Goal: Information Seeking & Learning: Learn about a topic

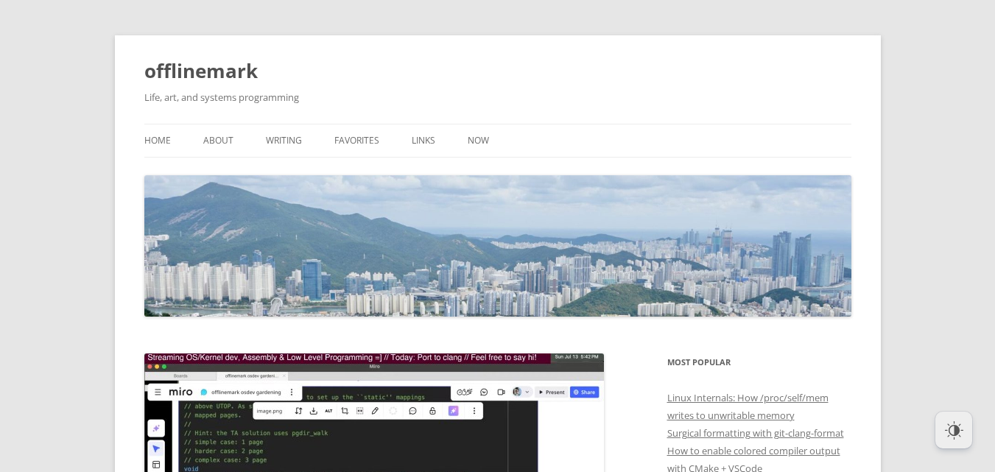
scroll to position [412, 0]
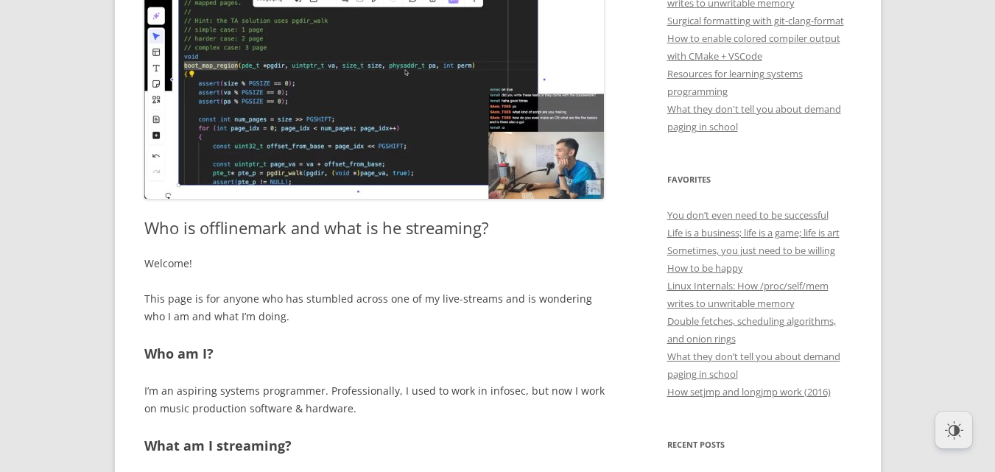
click at [518, 145] on img at bounding box center [373, 70] width 459 height 258
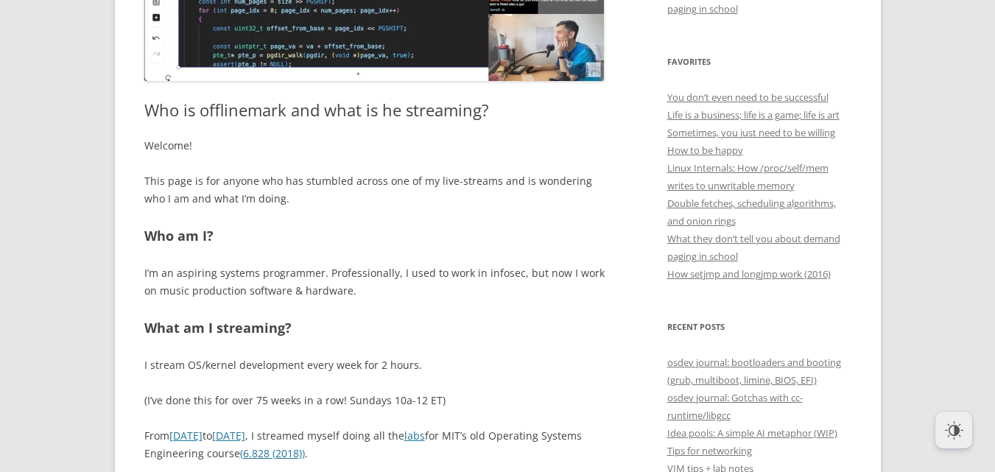
scroll to position [536, 0]
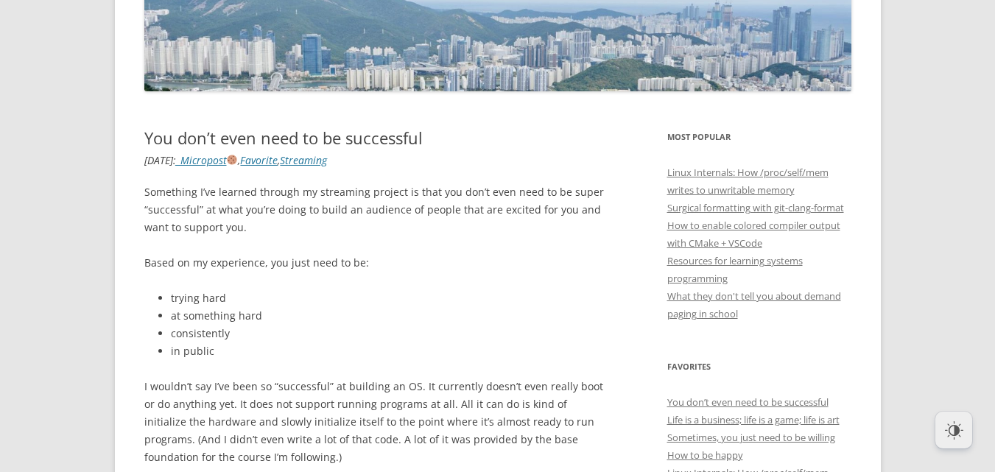
scroll to position [284, 0]
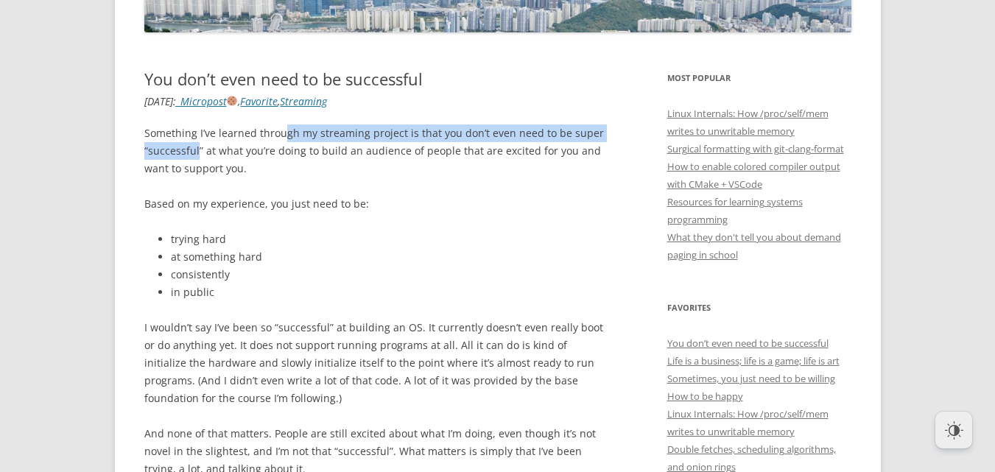
drag, startPoint x: 197, startPoint y: 152, endPoint x: 285, endPoint y: 129, distance: 91.2
click at [285, 129] on p "Something I’ve learned through my streaming project is that you don’t even need…" at bounding box center [374, 150] width 460 height 53
drag, startPoint x: 285, startPoint y: 129, endPoint x: 389, endPoint y: 158, distance: 108.6
click at [389, 158] on p "Something I’ve learned through my streaming project is that you don’t even need…" at bounding box center [374, 150] width 460 height 53
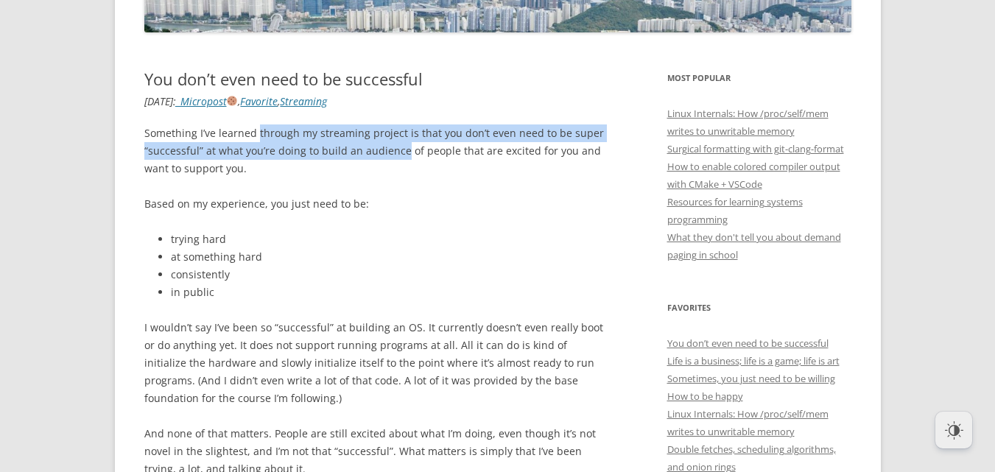
click at [389, 158] on p "Something I’ve learned through my streaming project is that you don’t even need…" at bounding box center [374, 150] width 460 height 53
drag, startPoint x: 389, startPoint y: 158, endPoint x: 386, endPoint y: 140, distance: 18.8
click at [386, 140] on p "Something I’ve learned through my streaming project is that you don’t even need…" at bounding box center [374, 150] width 460 height 53
drag, startPoint x: 386, startPoint y: 140, endPoint x: 411, endPoint y: 151, distance: 27.4
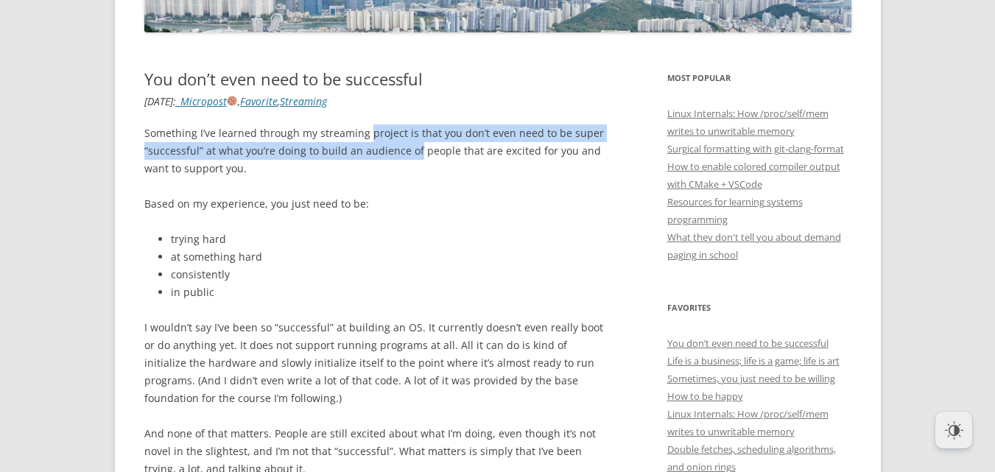
click at [411, 151] on p "Something I’ve learned through my streaming project is that you don’t even need…" at bounding box center [374, 150] width 460 height 53
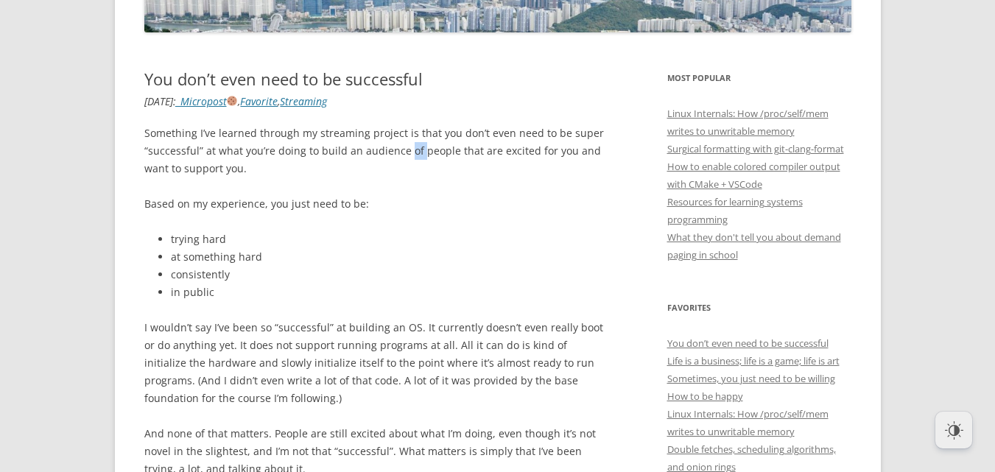
drag, startPoint x: 411, startPoint y: 151, endPoint x: 269, endPoint y: 159, distance: 141.6
click at [390, 148] on p "Something I’ve learned through my streaming project is that you don’t even need…" at bounding box center [374, 150] width 460 height 53
click at [262, 159] on p "Something I’ve learned through my streaming project is that you don’t even need…" at bounding box center [374, 150] width 460 height 53
drag, startPoint x: 262, startPoint y: 159, endPoint x: 292, endPoint y: 155, distance: 29.7
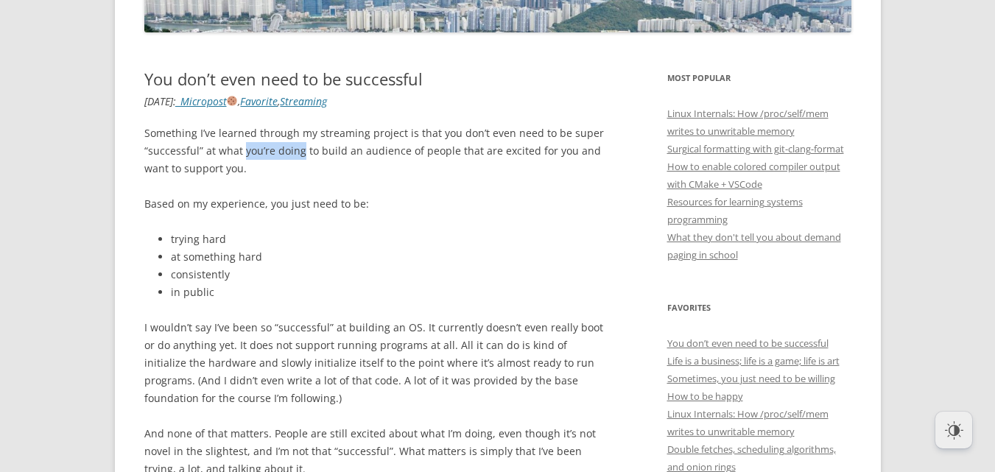
click at [292, 155] on p "Something I’ve learned through my streaming project is that you don’t even need…" at bounding box center [374, 150] width 460 height 53
drag, startPoint x: 321, startPoint y: 156, endPoint x: 336, endPoint y: 158, distance: 15.5
click at [336, 158] on p "Something I’ve learned through my streaming project is that you don’t even need…" at bounding box center [374, 150] width 460 height 53
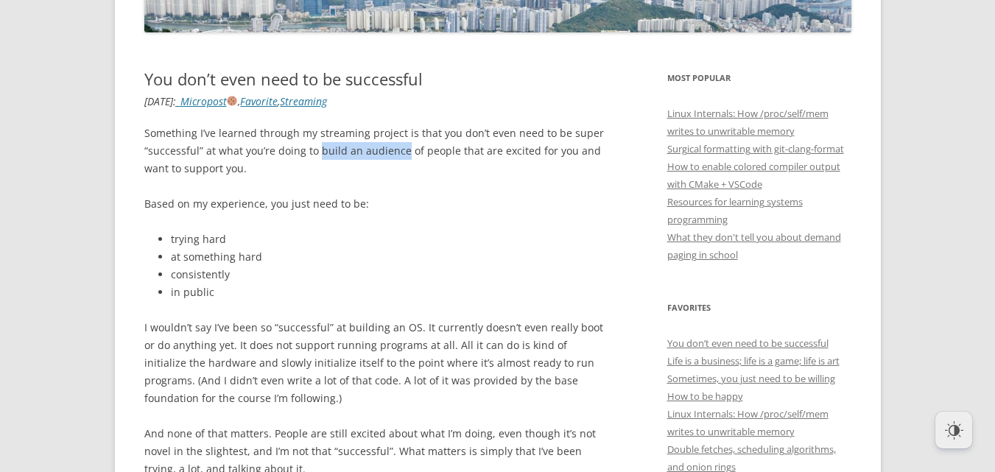
drag, startPoint x: 336, startPoint y: 158, endPoint x: 387, endPoint y: 158, distance: 50.1
click at [387, 158] on p "Something I’ve learned through my streaming project is that you don’t even need…" at bounding box center [374, 150] width 460 height 53
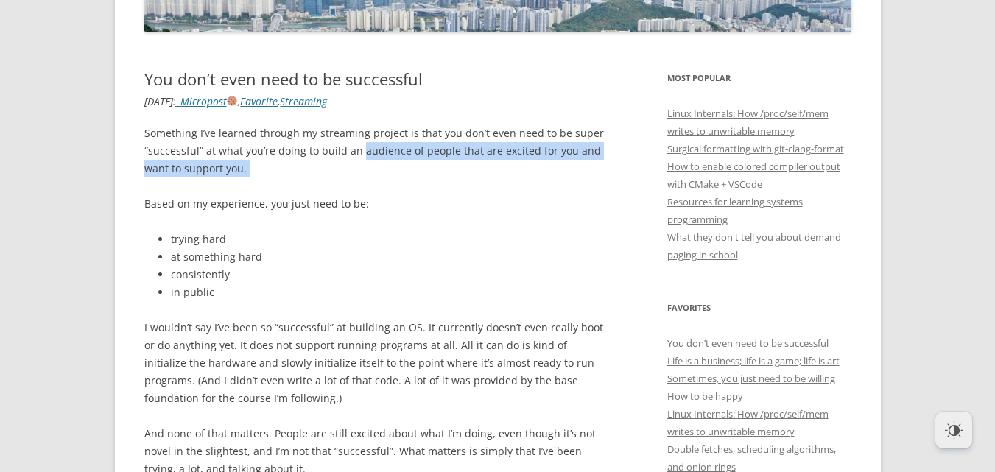
drag, startPoint x: 387, startPoint y: 158, endPoint x: 418, endPoint y: 164, distance: 32.3
click at [418, 164] on p "Something I’ve learned through my streaming project is that you don’t even need…" at bounding box center [374, 150] width 460 height 53
drag, startPoint x: 418, startPoint y: 164, endPoint x: 418, endPoint y: 156, distance: 8.1
click at [418, 156] on p "Something I’ve learned through my streaming project is that you don’t even need…" at bounding box center [374, 150] width 460 height 53
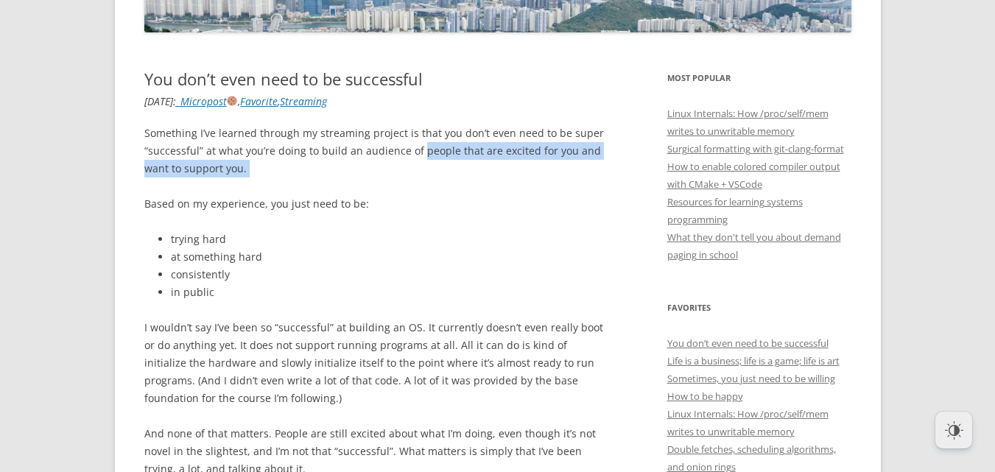
click at [418, 156] on p "Something I’ve learned through my streaming project is that you don’t even need…" at bounding box center [374, 150] width 460 height 53
drag, startPoint x: 418, startPoint y: 156, endPoint x: 443, endPoint y: 169, distance: 28.0
click at [443, 169] on p "Something I’ve learned through my streaming project is that you don’t even need…" at bounding box center [374, 150] width 460 height 53
drag, startPoint x: 443, startPoint y: 169, endPoint x: 415, endPoint y: 151, distance: 33.1
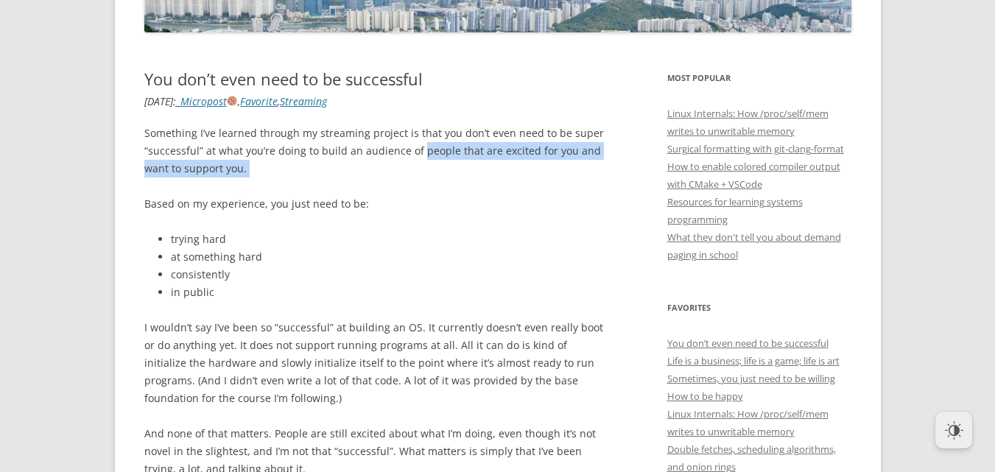
click at [416, 151] on p "Something I’ve learned through my streaming project is that you don’t even need…" at bounding box center [374, 150] width 460 height 53
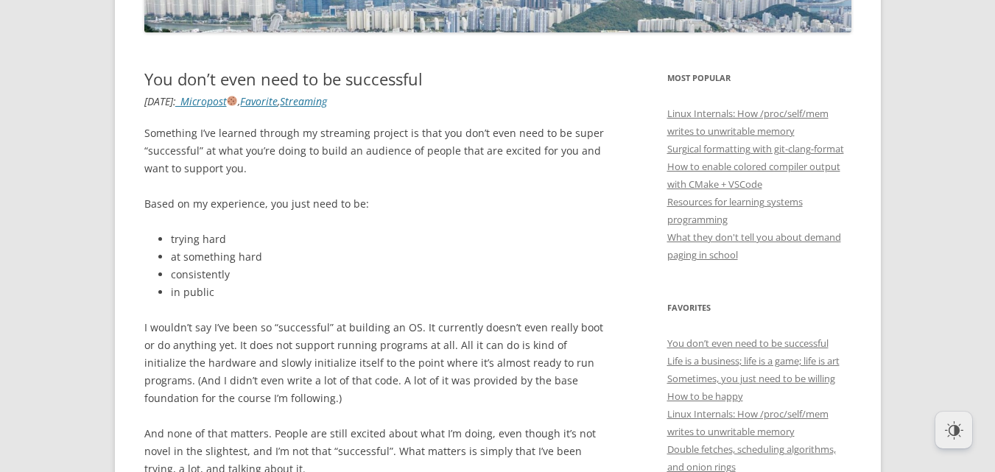
click at [407, 158] on p "Something I’ve learned through my streaming project is that you don’t even need…" at bounding box center [374, 150] width 460 height 53
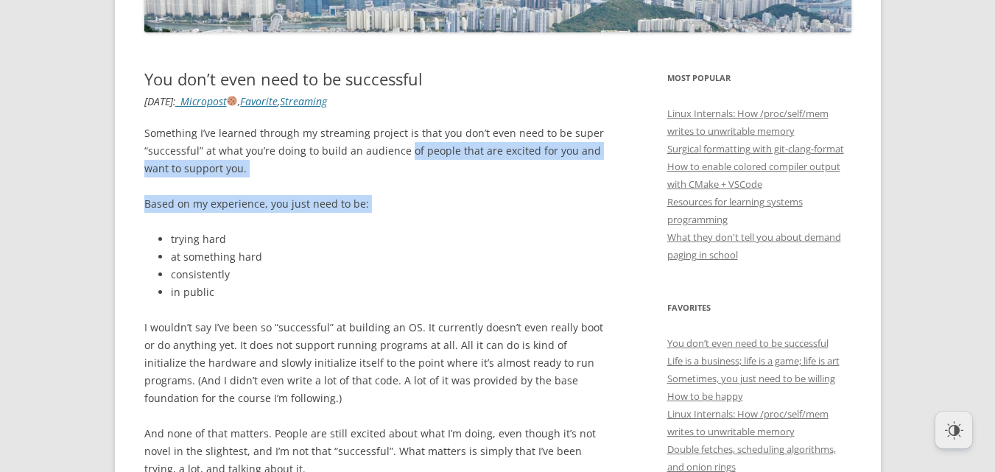
drag, startPoint x: 407, startPoint y: 158, endPoint x: 369, endPoint y: 200, distance: 57.3
click at [369, 200] on div "Something I’ve learned through my streaming project is that you don’t even need…" at bounding box center [374, 300] width 460 height 353
click at [369, 200] on p "Based on my experience, you just need to be:" at bounding box center [374, 204] width 460 height 18
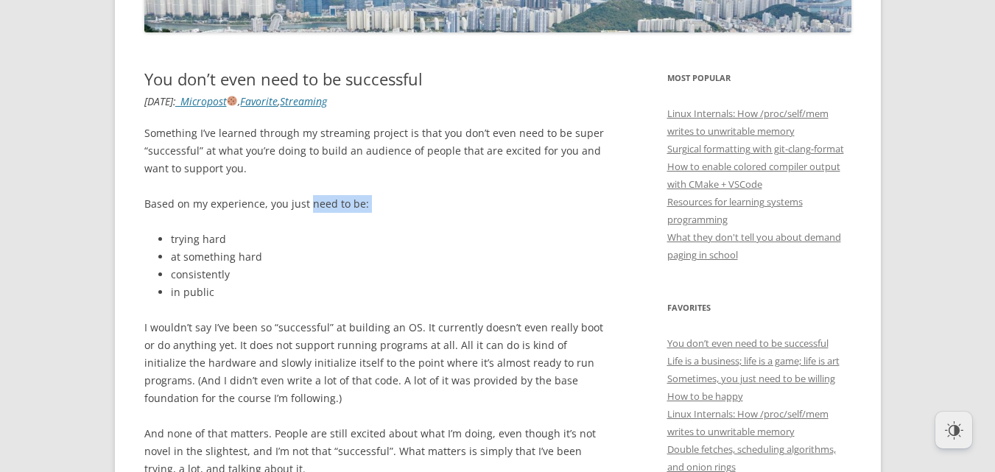
drag, startPoint x: 369, startPoint y: 200, endPoint x: 308, endPoint y: 205, distance: 60.6
click at [308, 205] on p "Based on my experience, you just need to be:" at bounding box center [374, 204] width 460 height 18
drag, startPoint x: 308, startPoint y: 205, endPoint x: 342, endPoint y: 215, distance: 34.5
click at [342, 215] on div "Something I’ve learned through my streaming project is that you don’t even need…" at bounding box center [374, 300] width 460 height 353
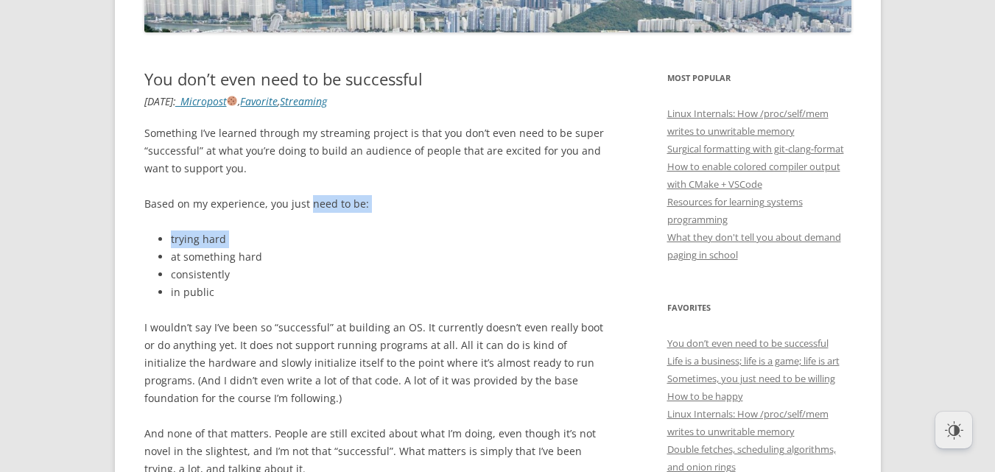
click at [342, 215] on div "Something I’ve learned through my streaming project is that you don’t even need…" at bounding box center [374, 300] width 460 height 353
drag, startPoint x: 342, startPoint y: 215, endPoint x: 247, endPoint y: 262, distance: 106.0
click at [247, 262] on div "Something I’ve learned through my streaming project is that you don’t even need…" at bounding box center [374, 300] width 460 height 353
click at [247, 262] on li "at something hard" at bounding box center [388, 257] width 434 height 18
drag, startPoint x: 247, startPoint y: 262, endPoint x: 198, endPoint y: 264, distance: 48.6
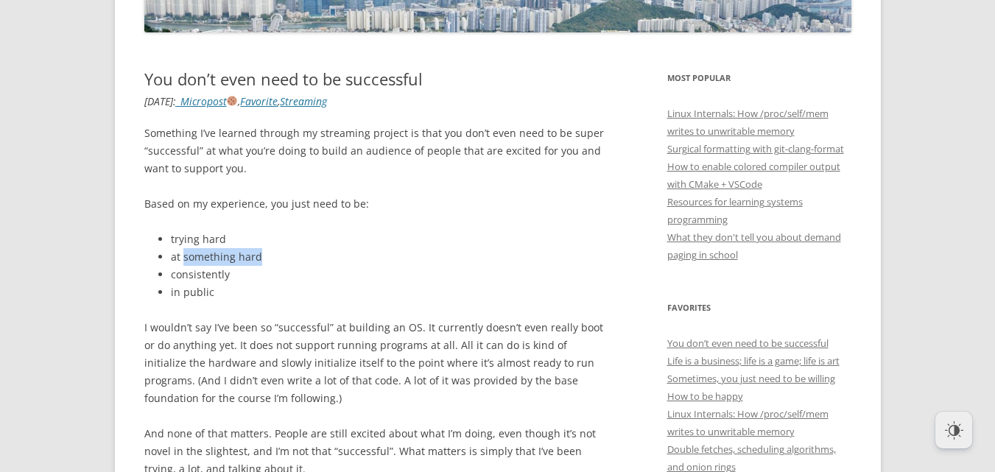
click at [199, 264] on li "at something hard" at bounding box center [388, 257] width 434 height 18
click at [193, 264] on li "at something hard" at bounding box center [388, 257] width 434 height 18
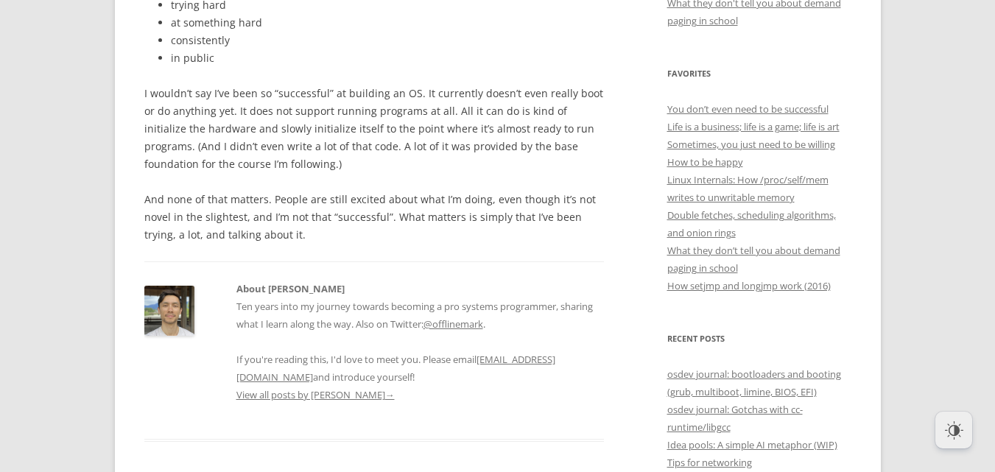
scroll to position [520, 0]
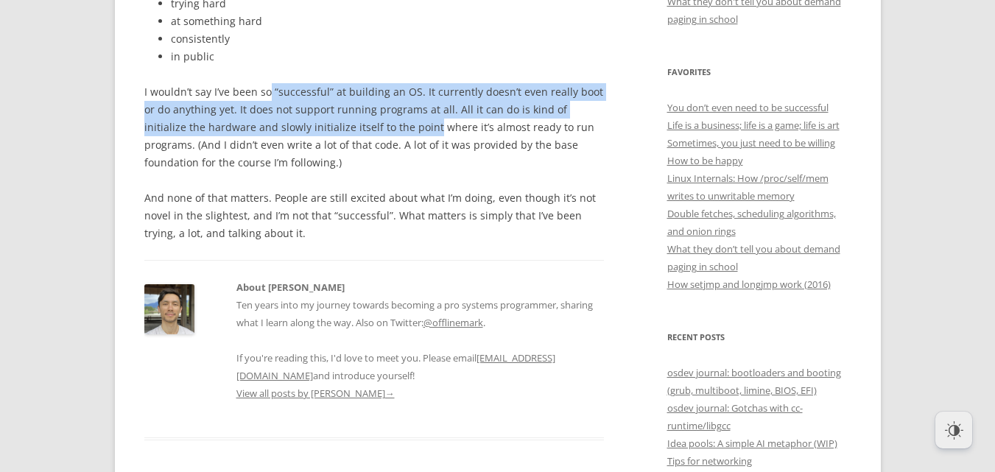
drag, startPoint x: 356, startPoint y: 130, endPoint x: 370, endPoint y: 130, distance: 14.0
click at [370, 130] on p "I wouldn’t say I’ve been so “successful” at building an OS. It currently doesn’…" at bounding box center [374, 127] width 460 height 88
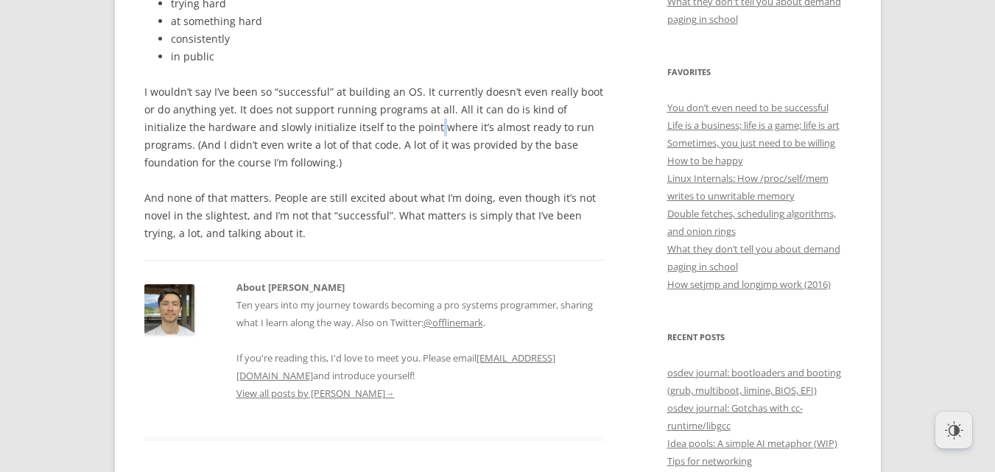
drag, startPoint x: 370, startPoint y: 130, endPoint x: 370, endPoint y: 121, distance: 8.8
click at [370, 121] on p "I wouldn’t say I’ve been so “successful” at building an OS. It currently doesn’…" at bounding box center [374, 127] width 460 height 88
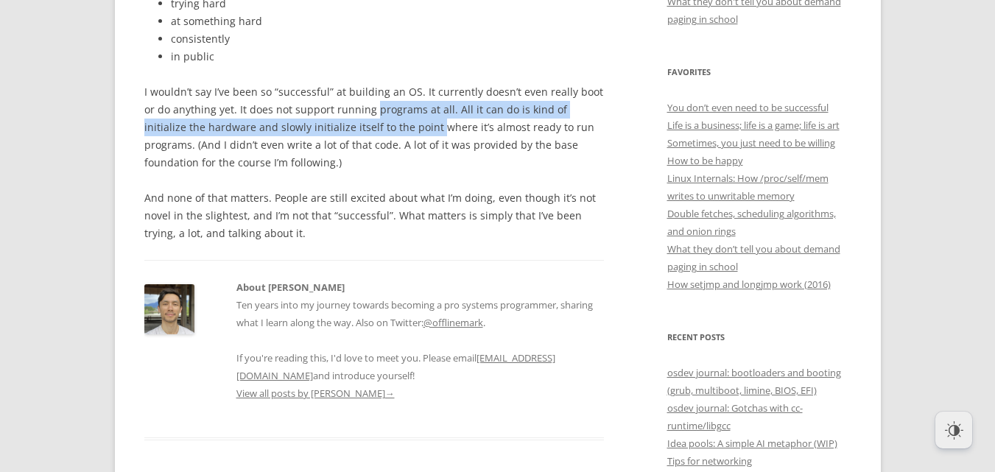
drag, startPoint x: 370, startPoint y: 121, endPoint x: 373, endPoint y: 103, distance: 18.0
click at [373, 103] on p "I wouldn’t say I’ve been so “successful” at building an OS. It currently doesn’…" at bounding box center [374, 127] width 460 height 88
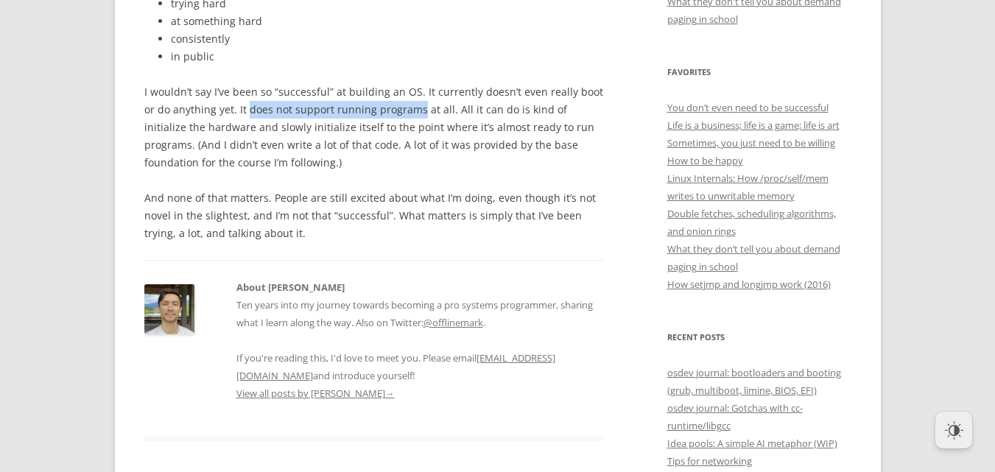
drag, startPoint x: 373, startPoint y: 103, endPoint x: 252, endPoint y: 108, distance: 121.6
click at [252, 108] on p "I wouldn’t say I’ve been so “successful” at building an OS. It currently doesn’…" at bounding box center [374, 127] width 460 height 88
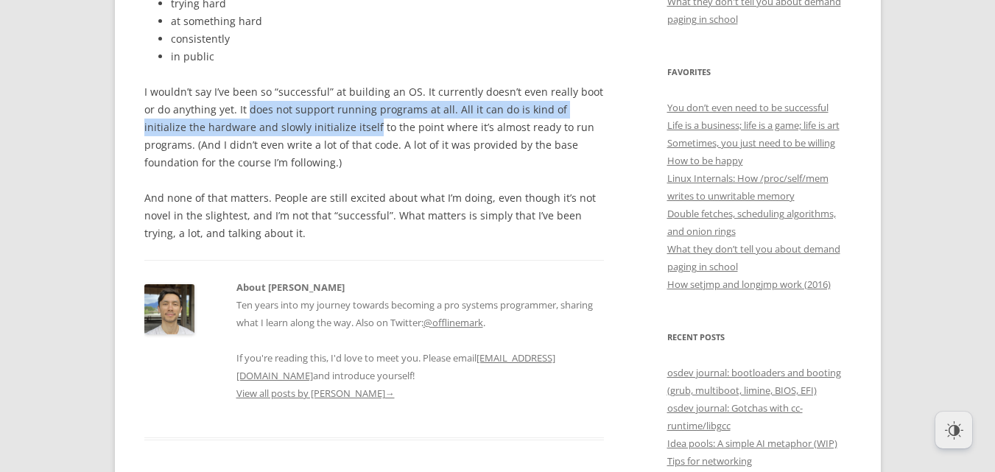
drag, startPoint x: 252, startPoint y: 108, endPoint x: 299, endPoint y: 124, distance: 49.8
click at [299, 124] on p "I wouldn’t say I’ve been so “successful” at building an OS. It currently doesn’…" at bounding box center [374, 127] width 460 height 88
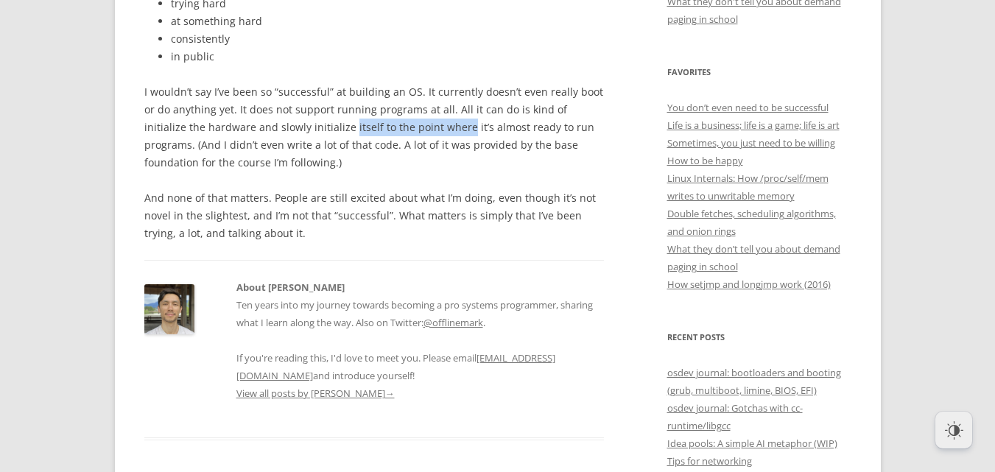
drag, startPoint x: 299, startPoint y: 124, endPoint x: 378, endPoint y: 119, distance: 79.0
click at [378, 119] on p "I wouldn’t say I’ve been so “successful” at building an OS. It currently doesn’…" at bounding box center [374, 127] width 460 height 88
drag, startPoint x: 378, startPoint y: 119, endPoint x: 440, endPoint y: 126, distance: 62.3
click at [440, 126] on p "I wouldn’t say I’ve been so “successful” at building an OS. It currently doesn’…" at bounding box center [374, 127] width 460 height 88
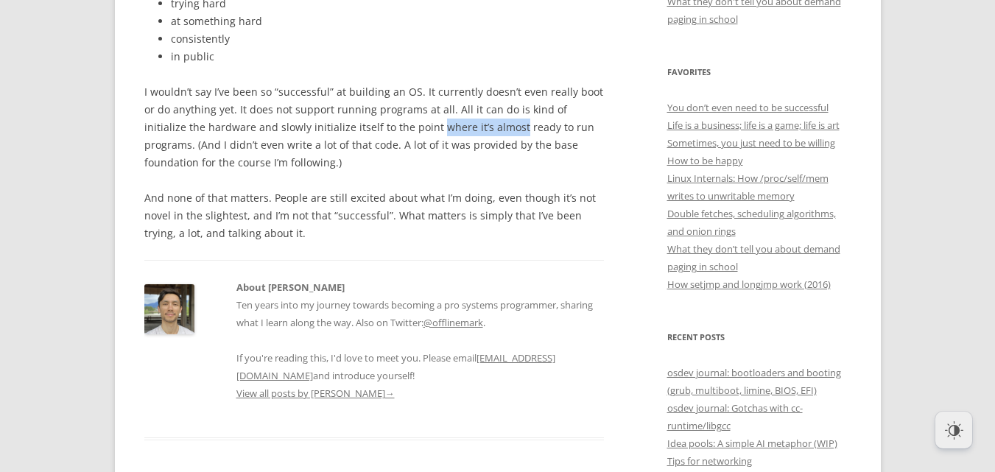
click at [440, 126] on p "I wouldn’t say I’ve been so “successful” at building an OS. It currently doesn’…" at bounding box center [374, 127] width 460 height 88
drag, startPoint x: 440, startPoint y: 126, endPoint x: 478, endPoint y: 132, distance: 38.7
click at [478, 132] on p "I wouldn’t say I’ve been so “successful” at building an OS. It currently doesn’…" at bounding box center [374, 127] width 460 height 88
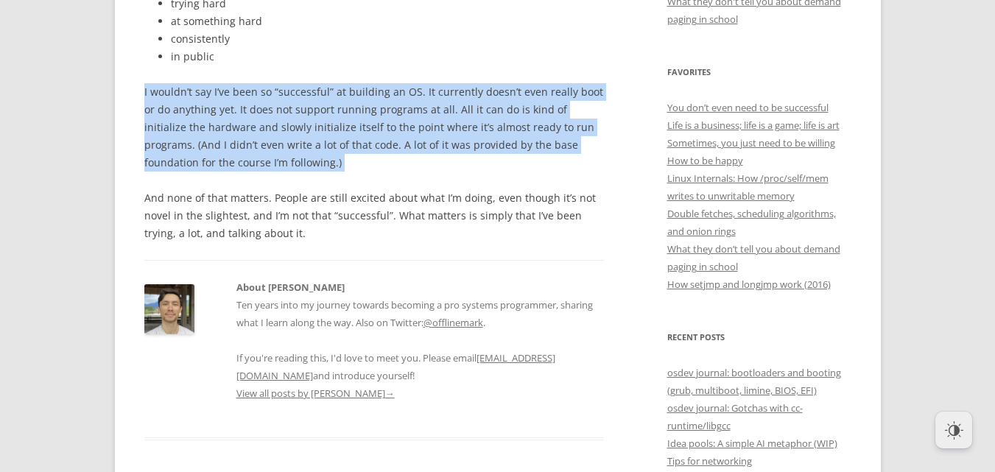
drag, startPoint x: 478, startPoint y: 132, endPoint x: 373, endPoint y: 163, distance: 109.7
click at [379, 161] on p "I wouldn’t say I’ve been so “successful” at building an OS. It currently doesn’…" at bounding box center [374, 127] width 460 height 88
click at [360, 166] on p "I wouldn’t say I’ve been so “successful” at building an OS. It currently doesn’…" at bounding box center [374, 127] width 460 height 88
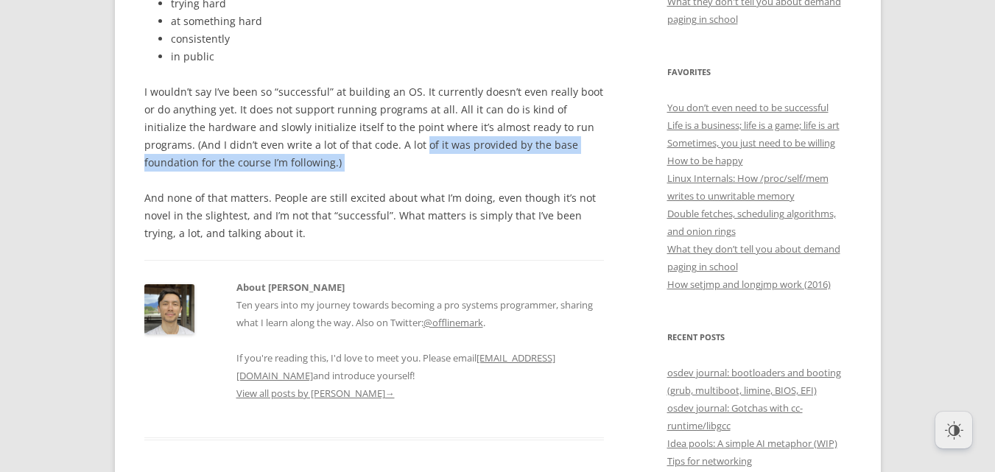
drag, startPoint x: 360, startPoint y: 166, endPoint x: 332, endPoint y: 142, distance: 37.1
click at [335, 142] on p "I wouldn’t say I’ve been so “successful” at building an OS. It currently doesn’…" at bounding box center [374, 127] width 460 height 88
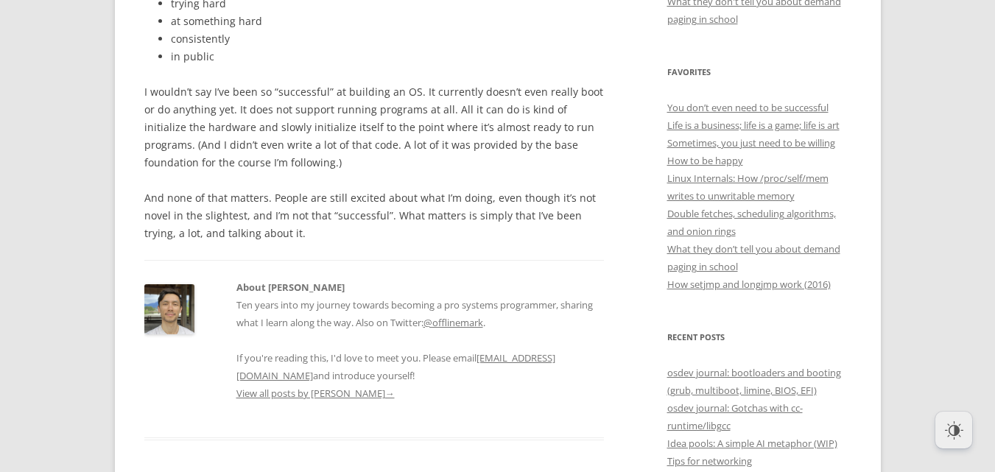
click at [332, 142] on p "I wouldn’t say I’ve been so “successful” at building an OS. It currently doesn’…" at bounding box center [374, 127] width 460 height 88
drag, startPoint x: 332, startPoint y: 142, endPoint x: 344, endPoint y: 152, distance: 15.7
click at [344, 152] on p "I wouldn’t say I’ve been so “successful” at building an OS. It currently doesn’…" at bounding box center [374, 127] width 460 height 88
drag, startPoint x: 344, startPoint y: 152, endPoint x: 359, endPoint y: 146, distance: 16.1
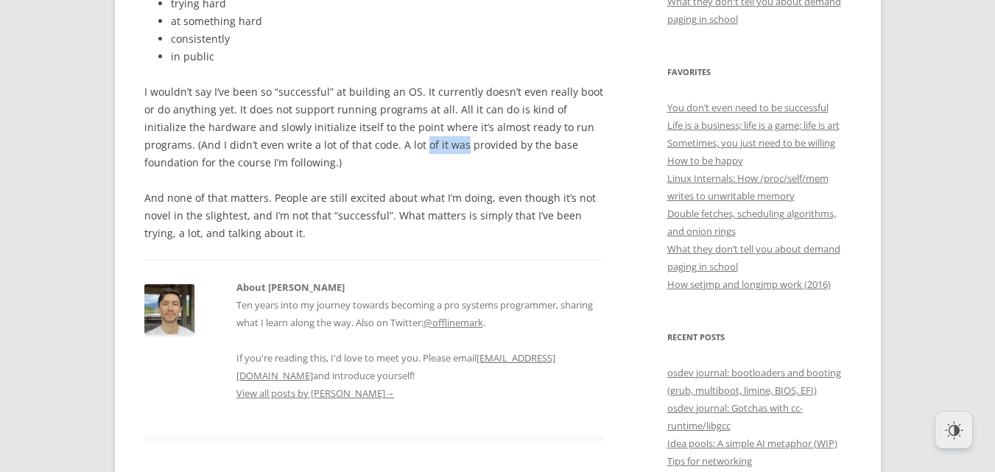
click at [359, 146] on p "I wouldn’t say I’ve been so “successful” at building an OS. It currently doesn’…" at bounding box center [374, 127] width 460 height 88
click at [375, 153] on p "I wouldn’t say I’ve been so “successful” at building an OS. It currently doesn’…" at bounding box center [374, 127] width 460 height 88
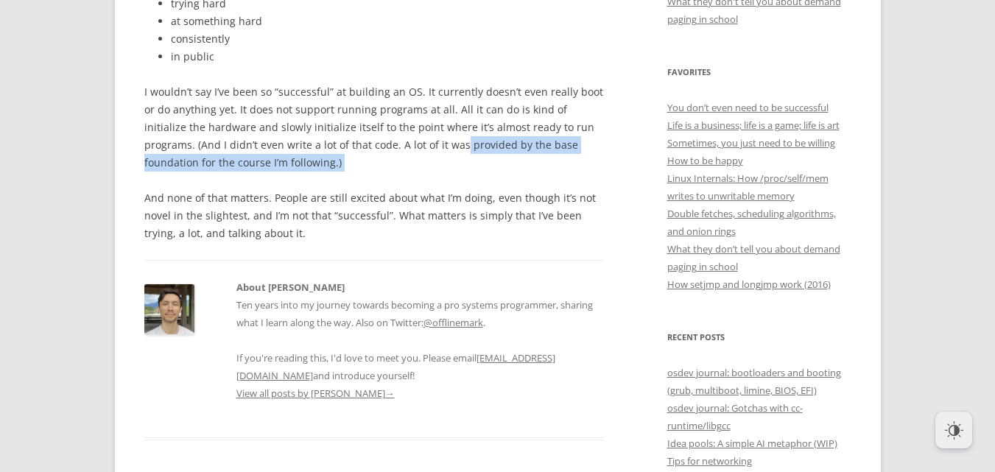
drag, startPoint x: 375, startPoint y: 153, endPoint x: 286, endPoint y: 157, distance: 89.9
click at [295, 156] on p "I wouldn’t say I’ve been so “successful” at building an OS. It currently doesn’…" at bounding box center [374, 127] width 460 height 88
click at [277, 158] on p "I wouldn’t say I’ve been so “successful” at building an OS. It currently doesn’…" at bounding box center [374, 127] width 460 height 88
